Goal: Task Accomplishment & Management: Manage account settings

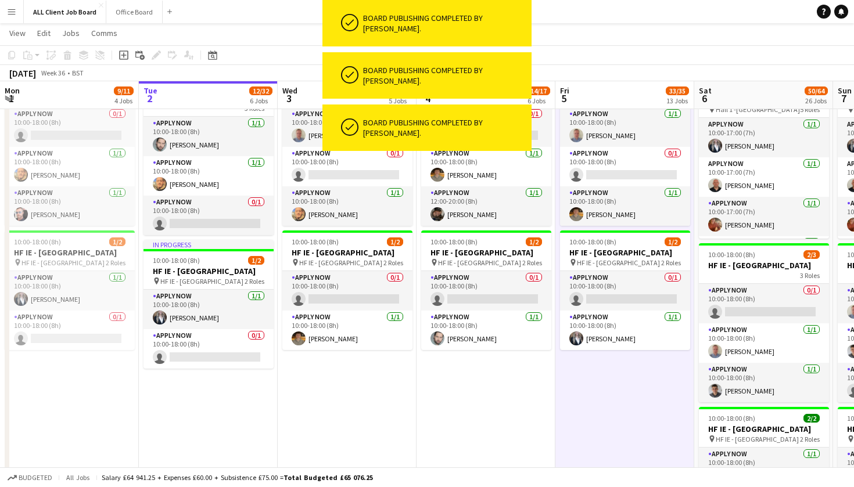
scroll to position [48, 0]
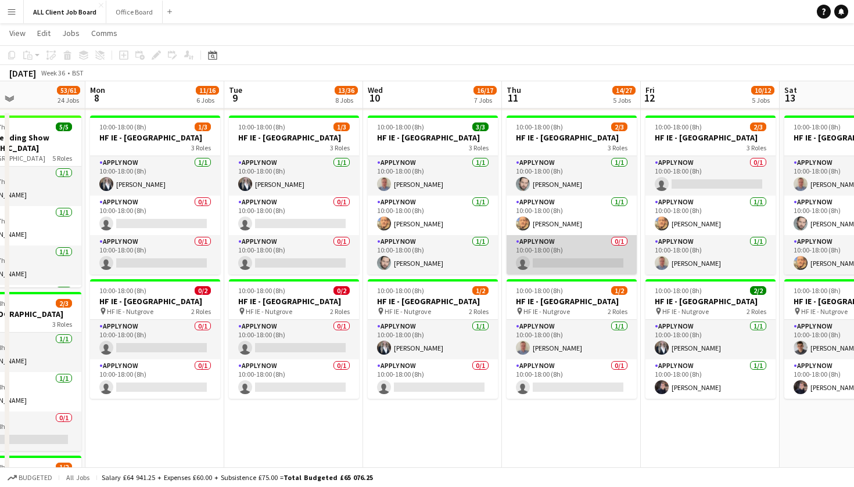
scroll to position [3284, 0]
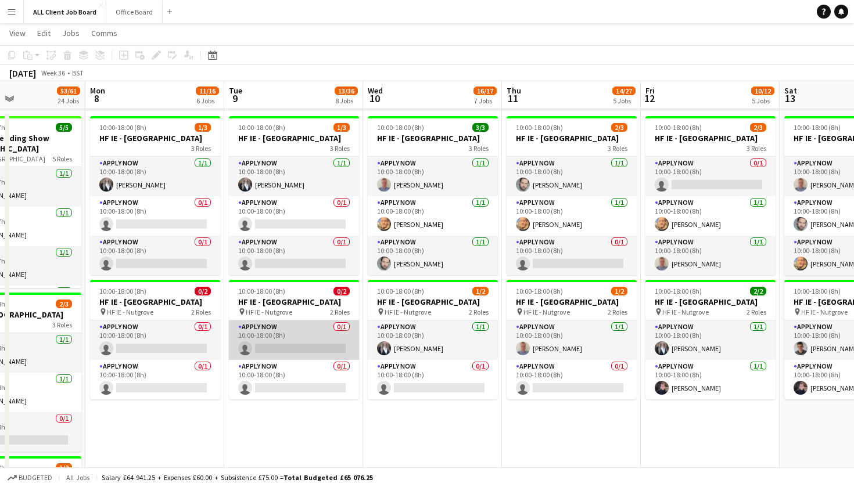
click at [281, 360] on app-card-role "APPLY NOW 0/1 10:00-18:00 (8h) single-neutral-actions" at bounding box center [294, 340] width 130 height 39
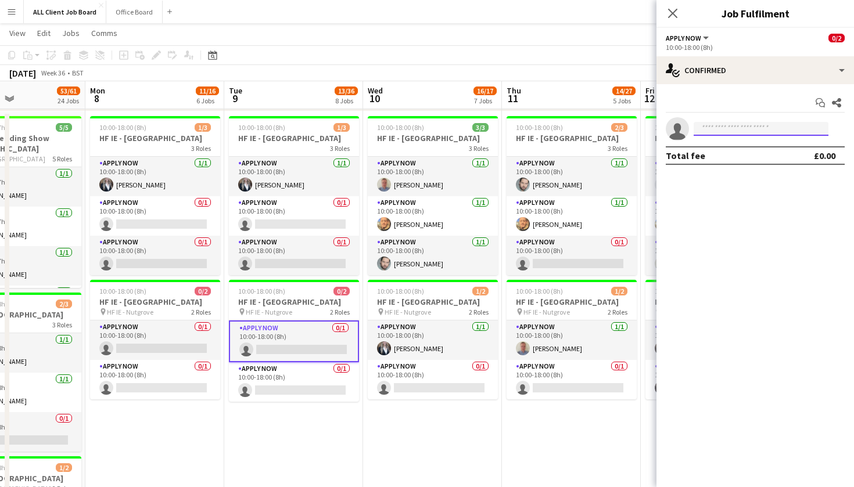
click at [766, 125] on input at bounding box center [760, 129] width 135 height 14
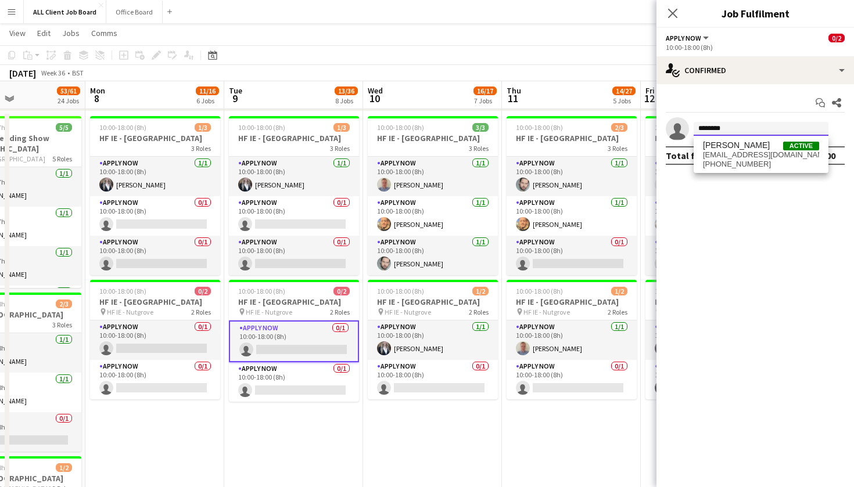
type input "********"
drag, startPoint x: 766, startPoint y: 125, endPoint x: 778, endPoint y: 159, distance: 36.4
click at [778, 160] on span "[PHONE_NUMBER]" at bounding box center [761, 164] width 116 height 9
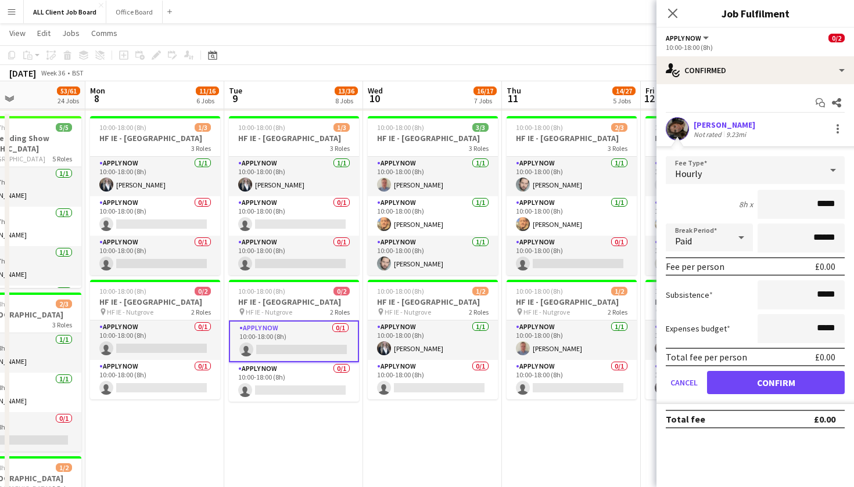
click at [754, 373] on button "Confirm" at bounding box center [776, 382] width 138 height 23
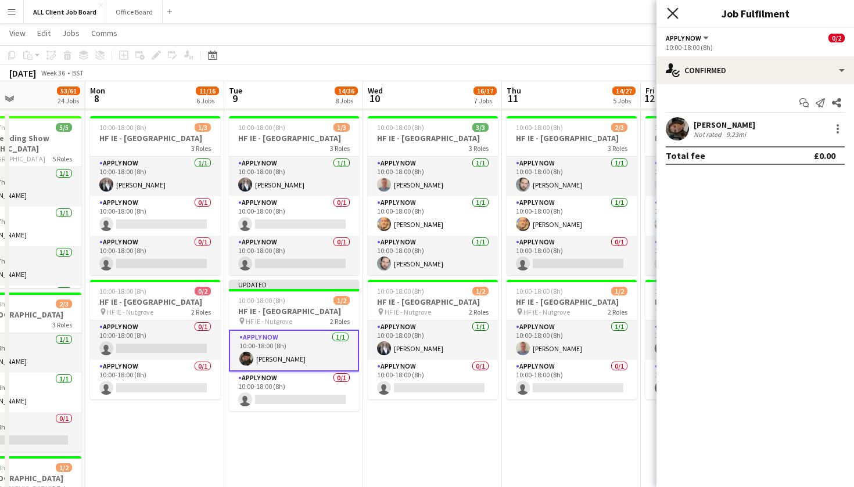
click at [677, 16] on icon "Close pop-in" at bounding box center [672, 13] width 11 height 11
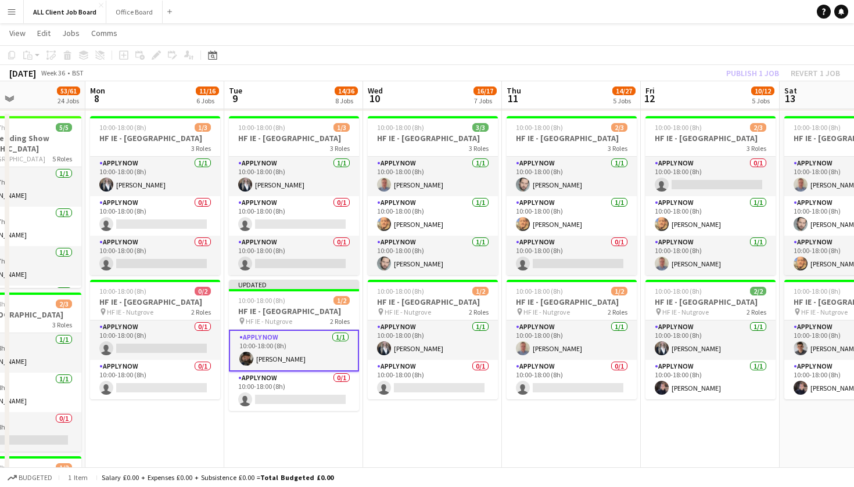
click at [689, 63] on app-toolbar "Copy Paste Paste Command V Paste with crew Command Shift V Paste linked Job [GE…" at bounding box center [427, 55] width 854 height 20
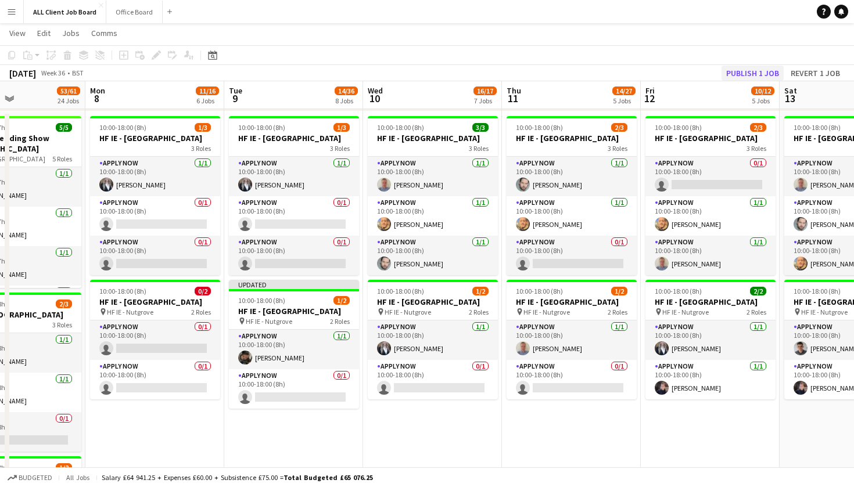
click at [736, 71] on button "Publish 1 job" at bounding box center [752, 73] width 62 height 15
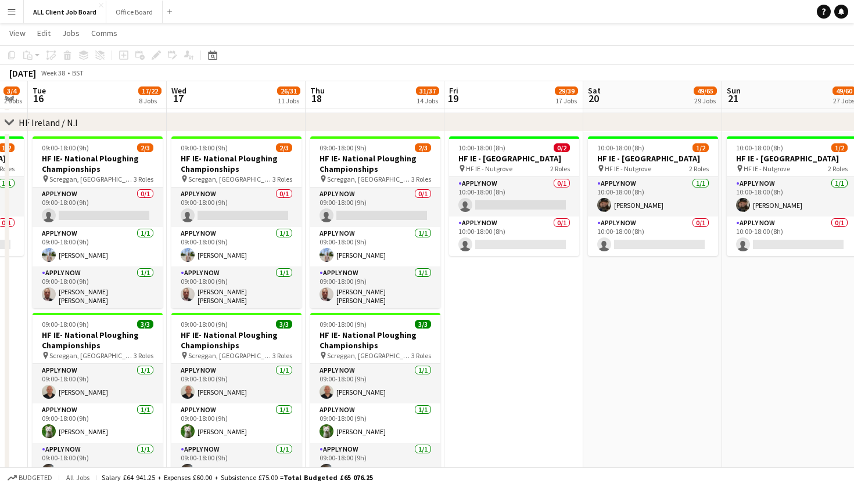
scroll to position [3371, 0]
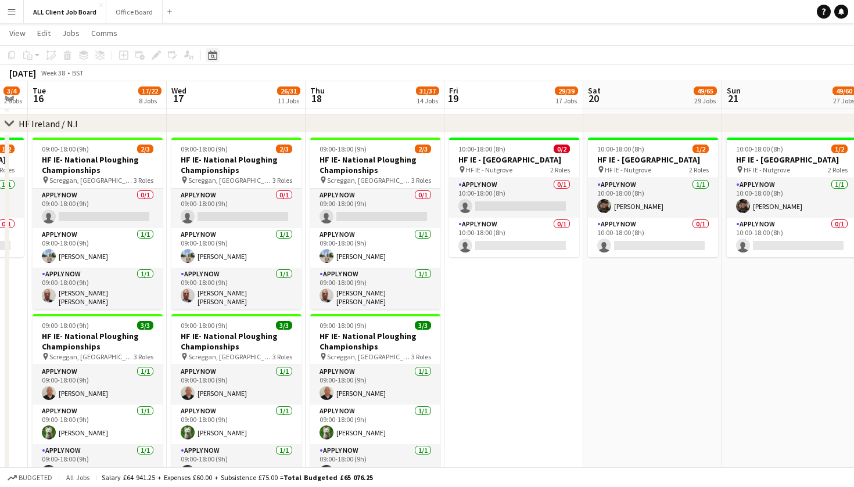
click at [211, 55] on icon "Date picker" at bounding box center [212, 55] width 9 height 9
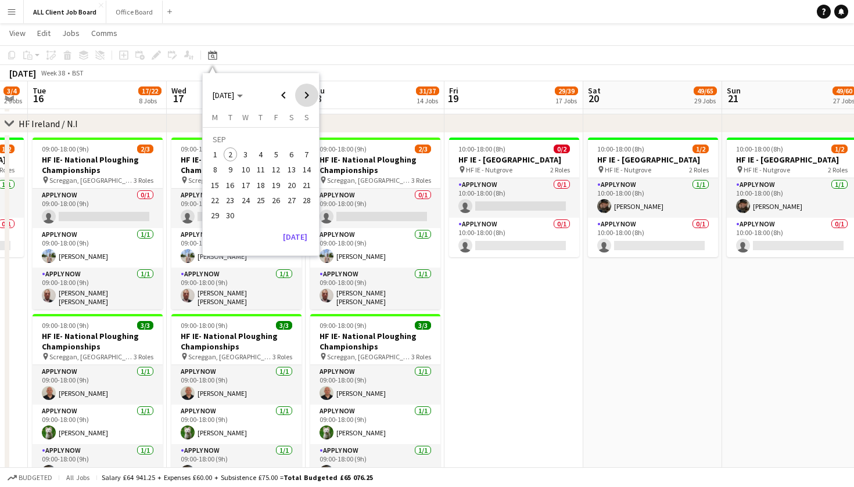
click at [304, 97] on span "Next month" at bounding box center [306, 95] width 23 height 23
click at [296, 159] on span "4" at bounding box center [292, 154] width 14 height 14
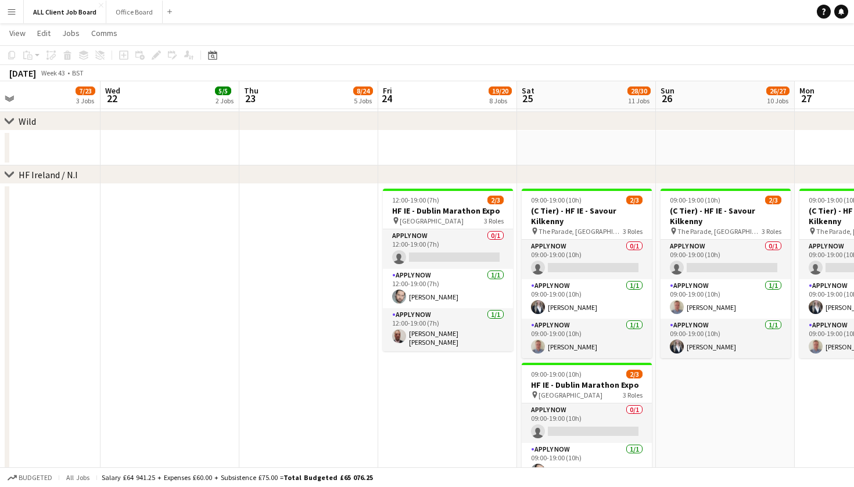
scroll to position [3316, 0]
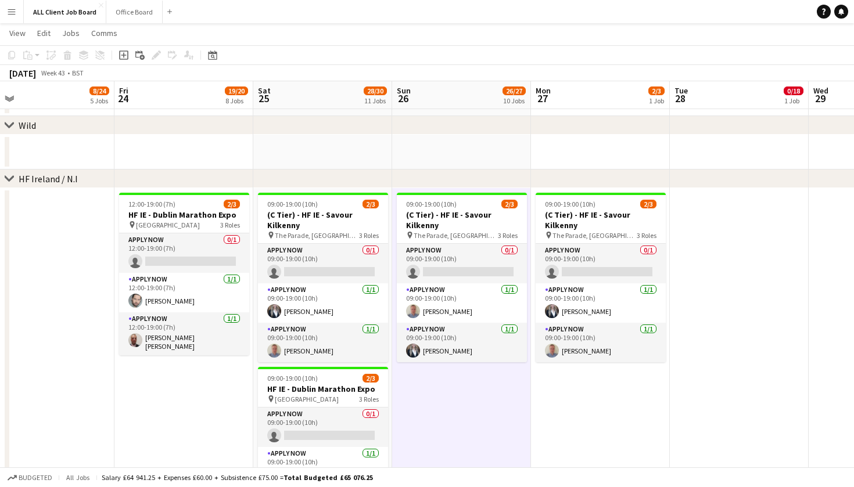
scroll to position [0, 441]
click at [215, 56] on icon "Date picker" at bounding box center [212, 55] width 9 height 9
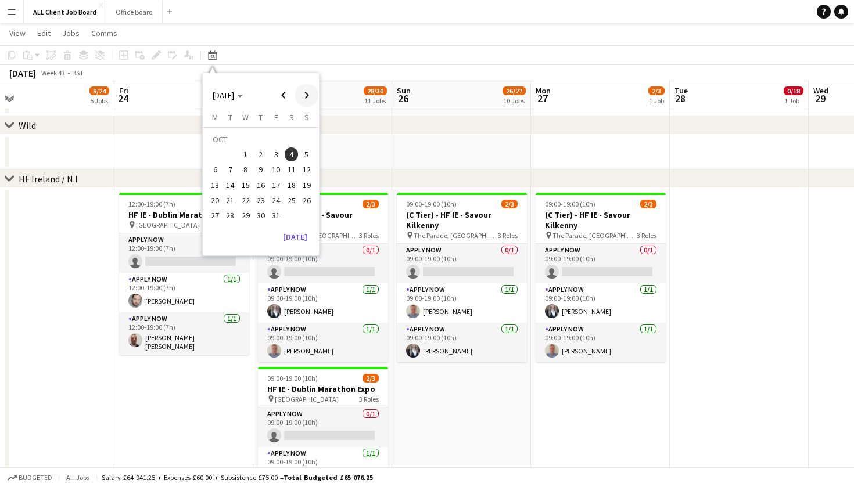
click at [308, 96] on span "Next month" at bounding box center [306, 95] width 23 height 23
click at [251, 172] on span "12" at bounding box center [246, 173] width 14 height 14
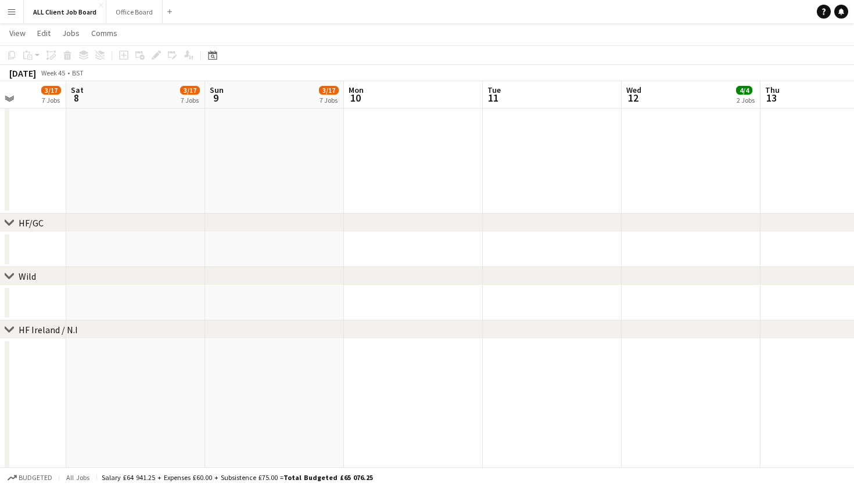
scroll to position [3167, 0]
